Goal: Information Seeking & Learning: Learn about a topic

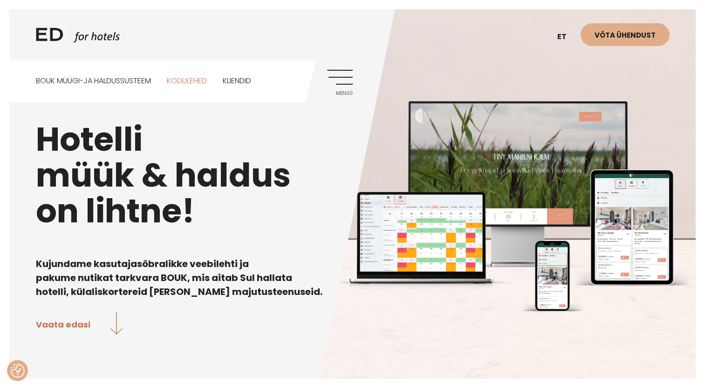
click at [193, 82] on link "Kodulehed" at bounding box center [187, 81] width 40 height 41
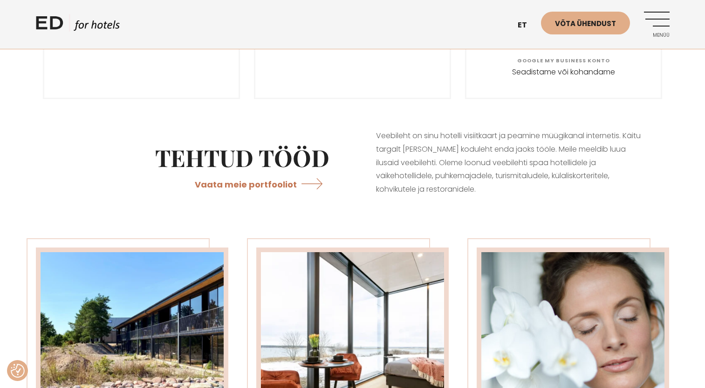
scroll to position [1678, 0]
click at [281, 172] on link "Vaata meie portfooliot" at bounding box center [262, 184] width 135 height 25
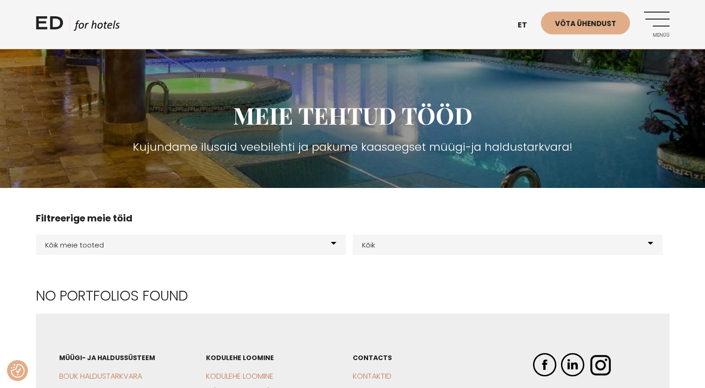
scroll to position [44, 0]
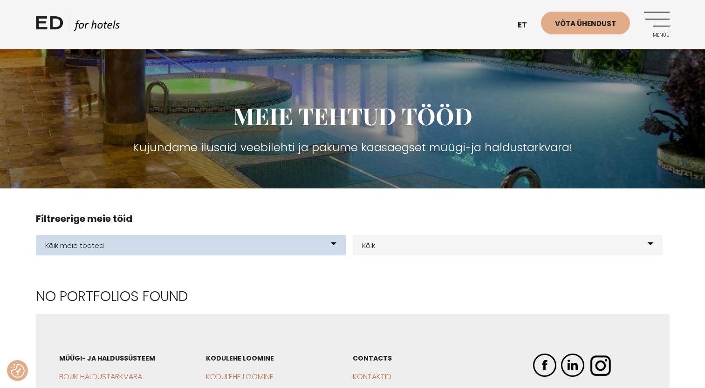
click at [334, 244] on select "Kõik meie tooted BOUK BOOKING BOUK PMS Kodulehed Näidis kodulehe kujunduspõhjad…" at bounding box center [191, 245] width 310 height 20
select select "200"
click at [36, 235] on select "Kõik meie tooted BOUK BOOKING BOUK PMS Kodulehed Näidis kodulehe kujunduspõhjad…" at bounding box center [191, 245] width 310 height 20
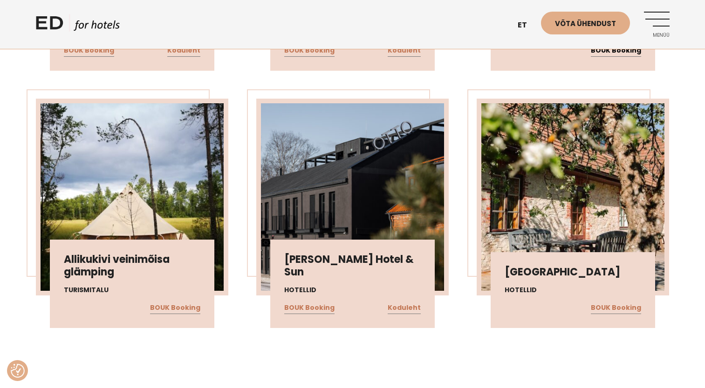
scroll to position [2082, 0]
